Goal: Navigation & Orientation: Understand site structure

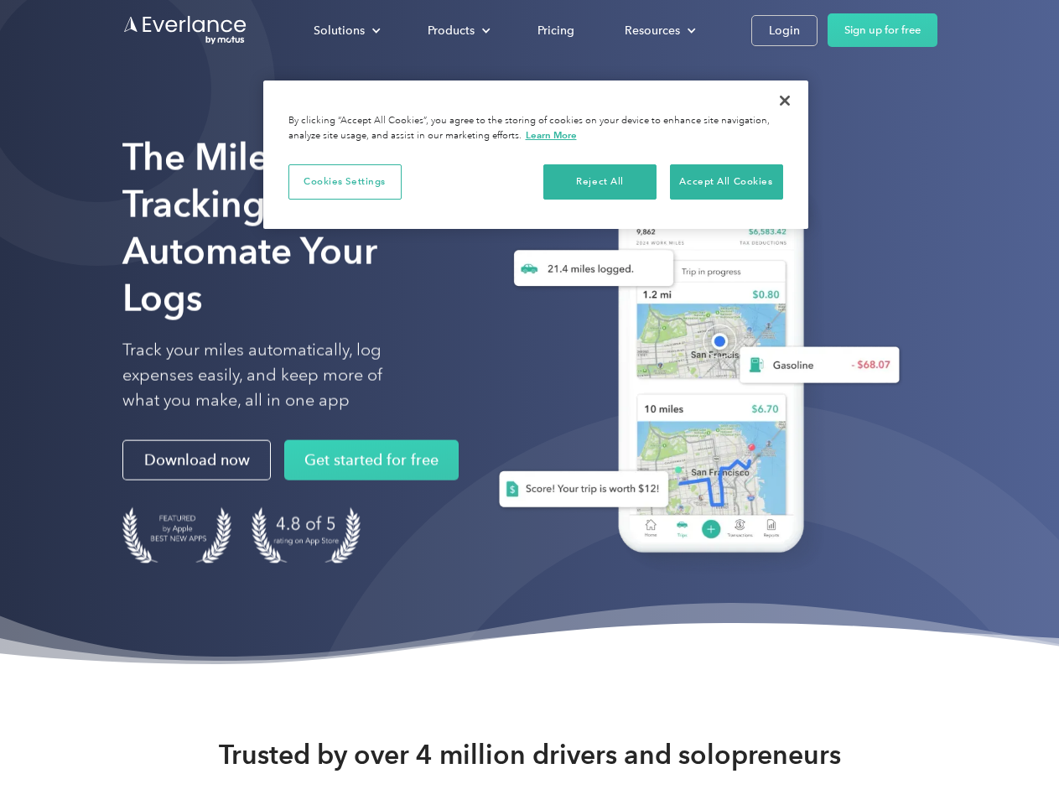
click at [346, 30] on div "Solutions" at bounding box center [339, 30] width 51 height 21
click at [457, 30] on div "Products" at bounding box center [451, 30] width 47 height 21
click at [658, 30] on div "Resources" at bounding box center [652, 30] width 55 height 21
click at [345, 181] on button "Cookies Settings" at bounding box center [344, 181] width 113 height 35
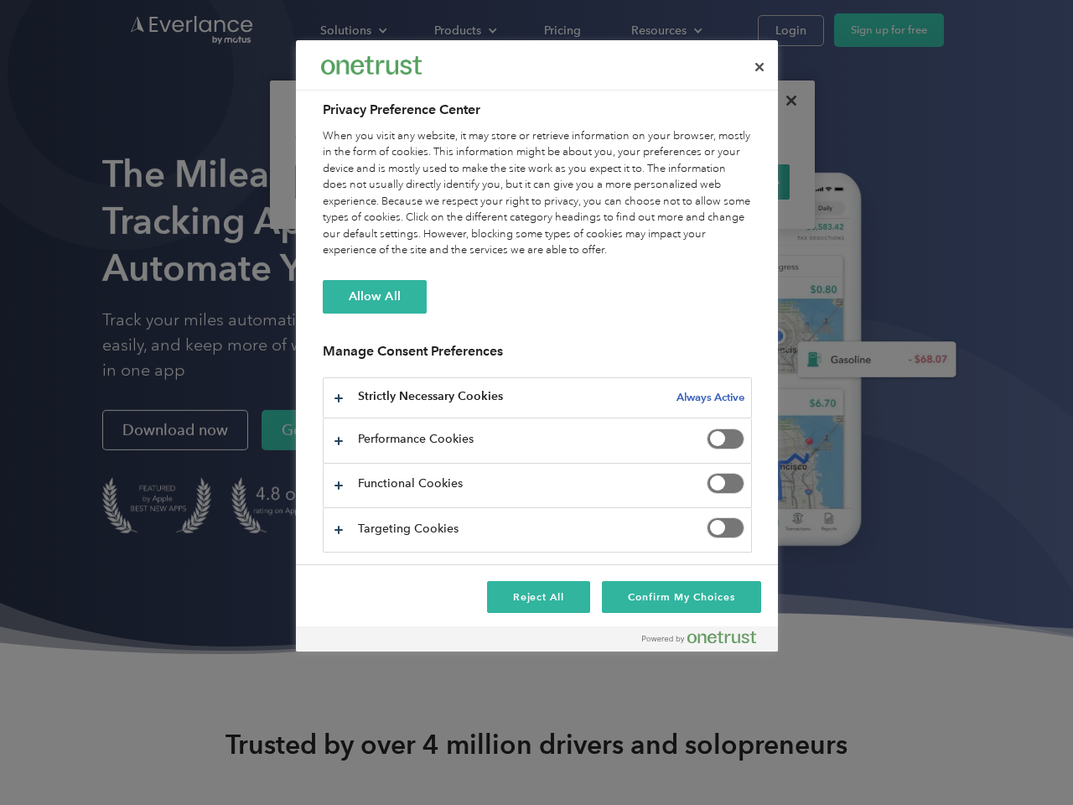
click at [600, 181] on div "When you visit any website, it may store or retrieve information on your browse…" at bounding box center [537, 193] width 429 height 131
click at [726, 181] on div "When you visit any website, it may store or retrieve information on your browse…" at bounding box center [537, 193] width 429 height 131
click at [785, 101] on div at bounding box center [536, 402] width 1073 height 805
